Goal: Task Accomplishment & Management: Use online tool/utility

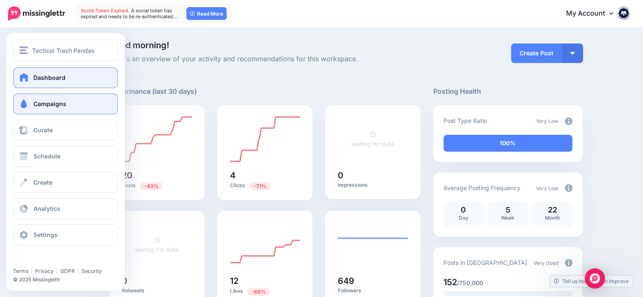
click at [39, 107] on span "Campaigns" at bounding box center [49, 103] width 33 height 7
click at [65, 102] on span "Campaigns" at bounding box center [49, 103] width 33 height 7
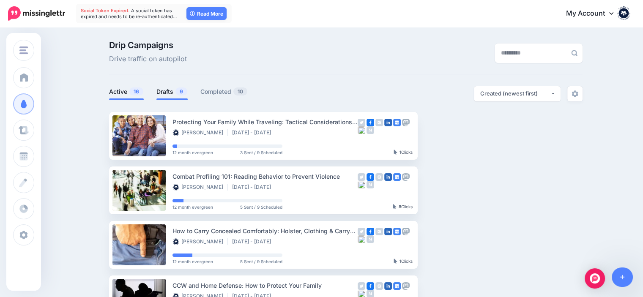
click at [167, 93] on link "Drafts 9" at bounding box center [171, 92] width 31 height 10
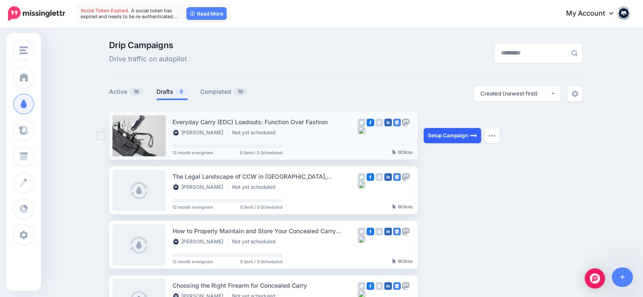
click at [446, 133] on link "Setup Campaign" at bounding box center [453, 135] width 58 height 15
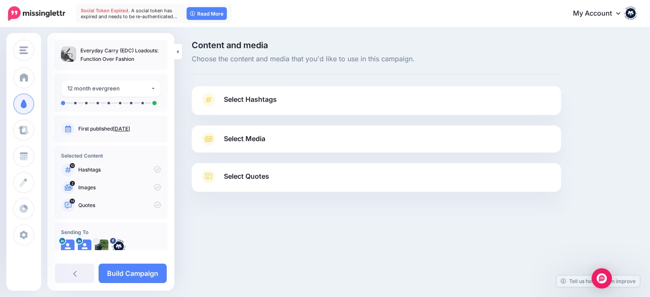
scroll to position [17, 0]
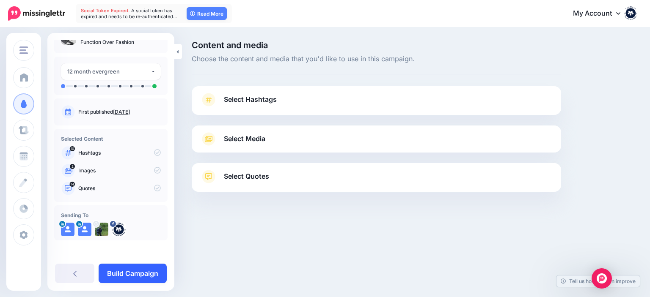
click at [139, 276] on link "Build Campaign" at bounding box center [133, 273] width 68 height 19
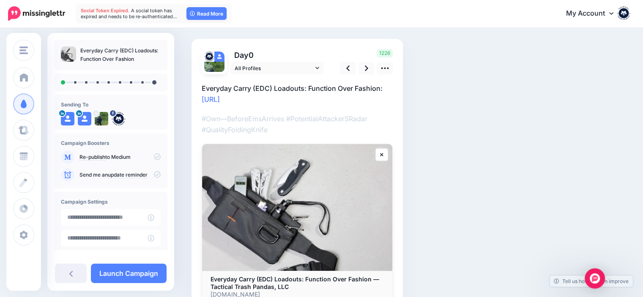
scroll to position [47, 0]
click at [361, 65] on link at bounding box center [367, 68] width 16 height 12
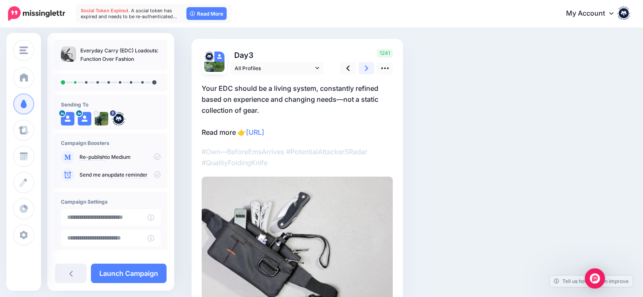
scroll to position [0, 0]
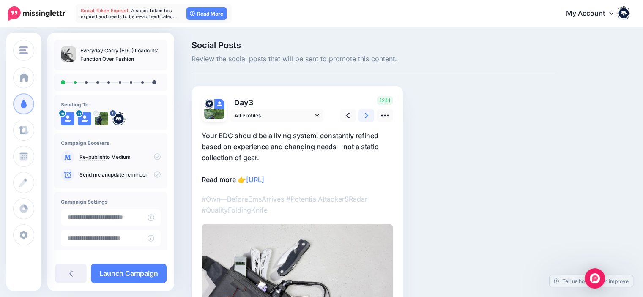
click at [365, 118] on icon at bounding box center [366, 115] width 3 height 5
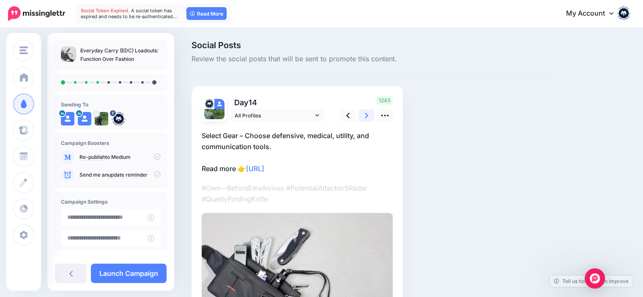
click at [365, 118] on icon at bounding box center [366, 115] width 3 height 5
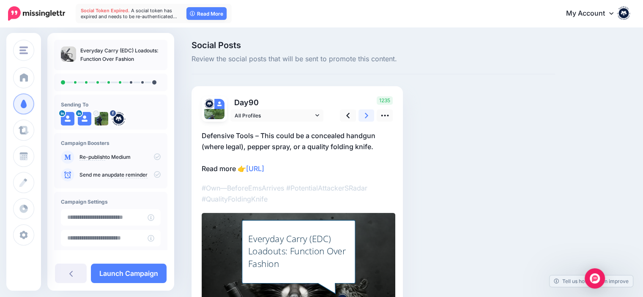
click at [365, 118] on icon at bounding box center [366, 115] width 3 height 5
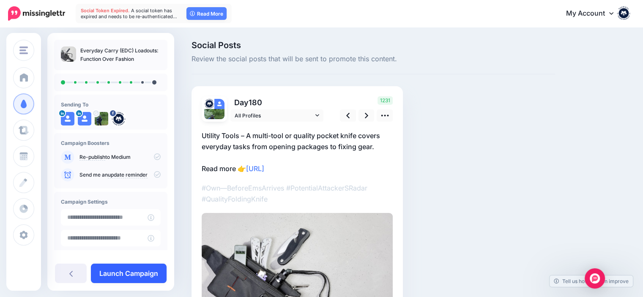
click at [127, 270] on link "Launch Campaign" at bounding box center [129, 273] width 76 height 19
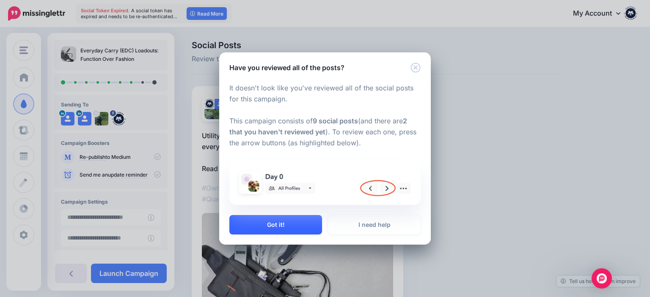
click at [235, 228] on button "Got it!" at bounding box center [275, 224] width 93 height 19
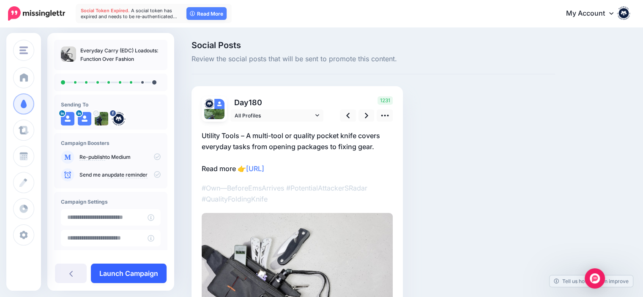
click at [141, 274] on link "Launch Campaign" at bounding box center [129, 273] width 76 height 19
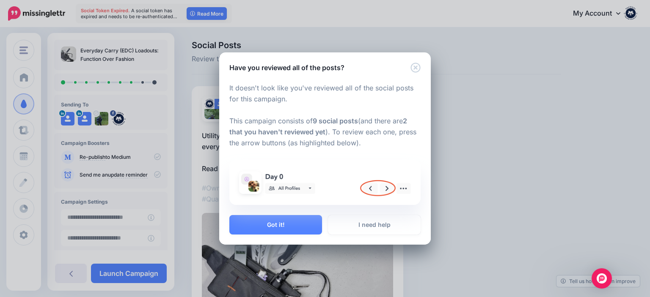
click at [509, 213] on div "Have you reviewed all of the posts? It doesn't look like you've reviewed all of…" at bounding box center [325, 148] width 650 height 297
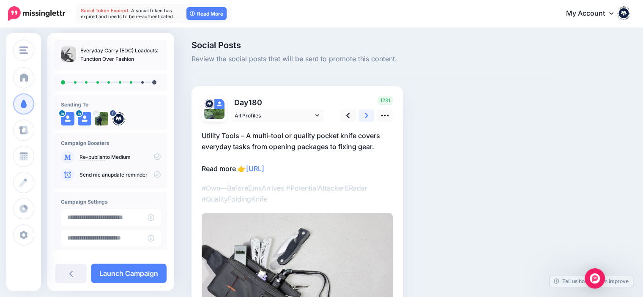
click at [367, 115] on icon at bounding box center [366, 115] width 3 height 5
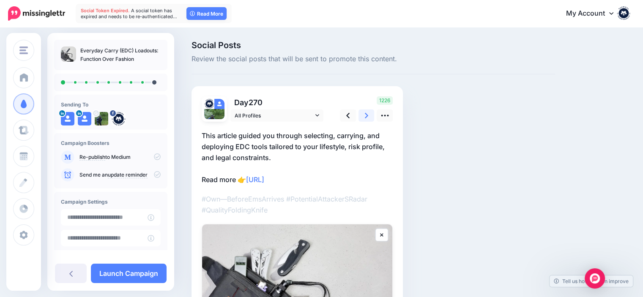
click at [367, 115] on icon at bounding box center [366, 115] width 3 height 5
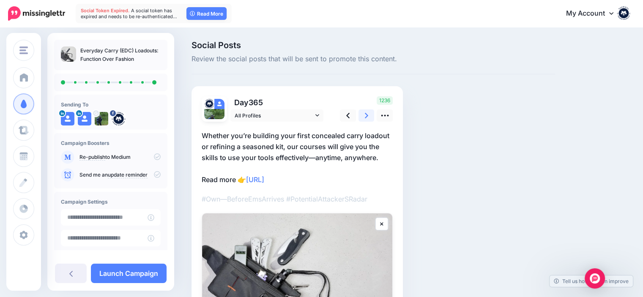
click at [367, 115] on icon at bounding box center [366, 115] width 3 height 5
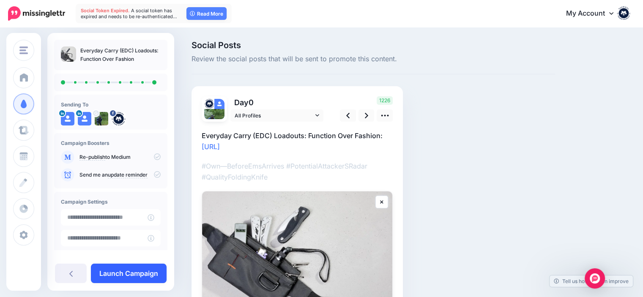
click at [130, 277] on link "Launch Campaign" at bounding box center [129, 273] width 76 height 19
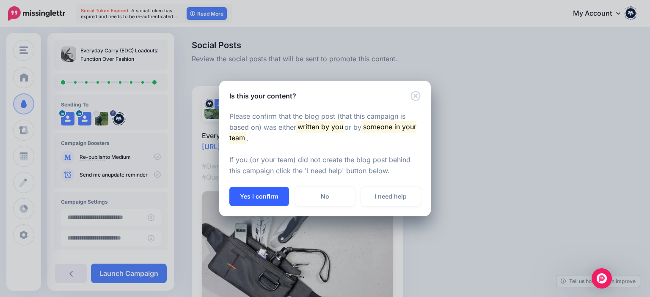
click at [260, 196] on button "Yes I confirm" at bounding box center [259, 196] width 60 height 19
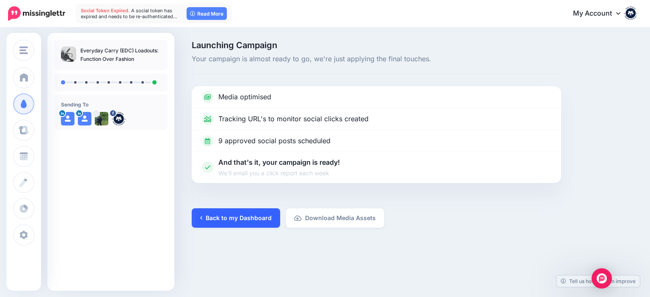
click at [239, 219] on link "Back to my Dashboard" at bounding box center [236, 218] width 88 height 19
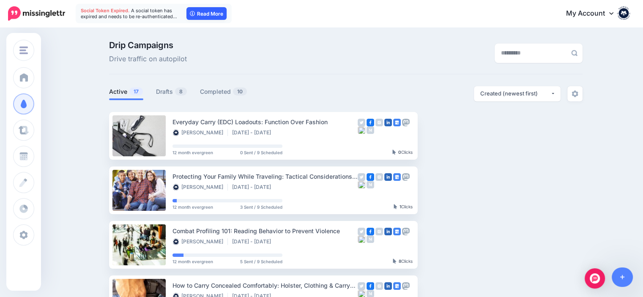
click at [200, 17] on link "Read More" at bounding box center [207, 13] width 40 height 13
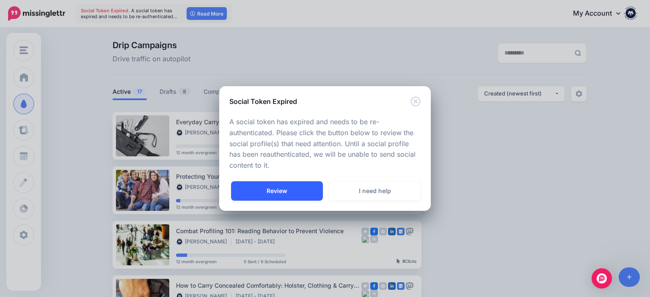
click at [275, 195] on link "Review" at bounding box center [277, 190] width 92 height 19
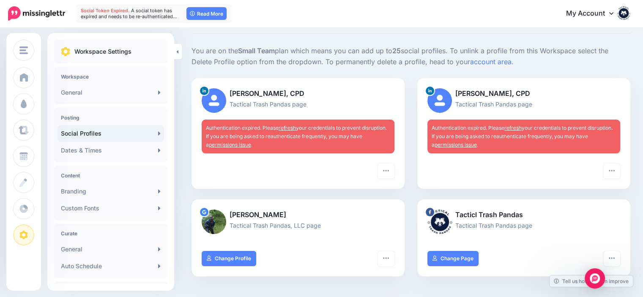
scroll to position [42, 0]
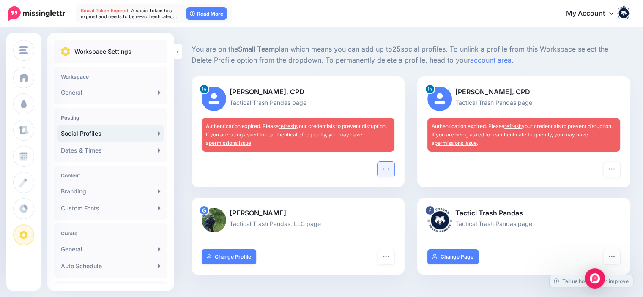
click at [387, 173] on button "button" at bounding box center [386, 169] width 17 height 15
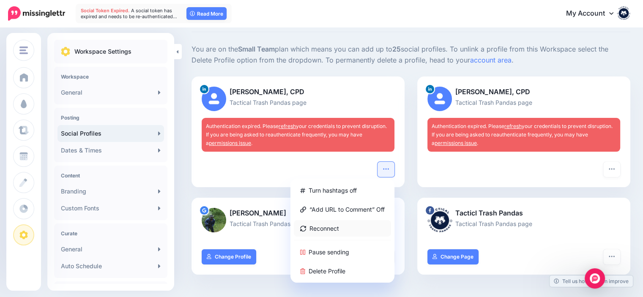
click at [337, 226] on link "Reconnect" at bounding box center [342, 228] width 97 height 16
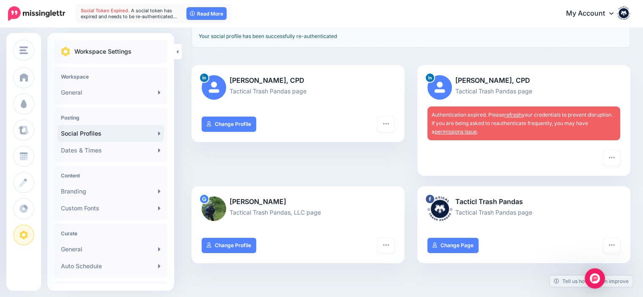
scroll to position [94, 0]
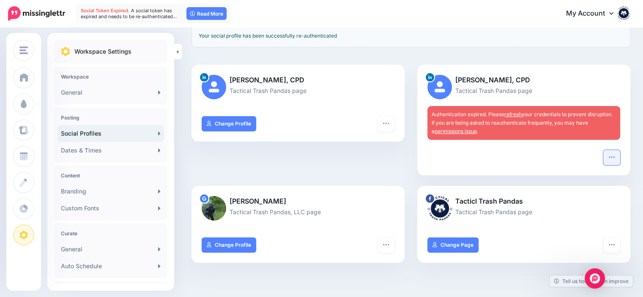
click at [615, 159] on icon "button" at bounding box center [612, 157] width 7 height 7
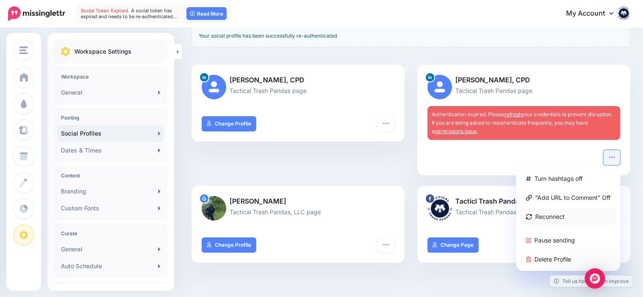
click at [562, 216] on link "Reconnect" at bounding box center [568, 217] width 97 height 16
